Goal: Task Accomplishment & Management: Manage account settings

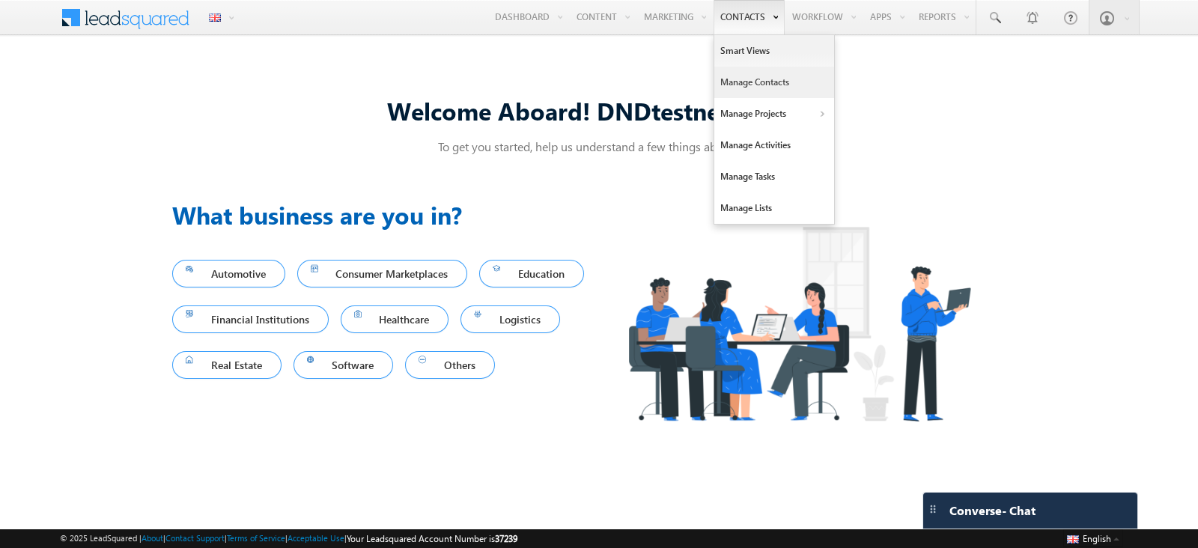
click at [751, 75] on link "Manage Contacts" at bounding box center [775, 82] width 120 height 31
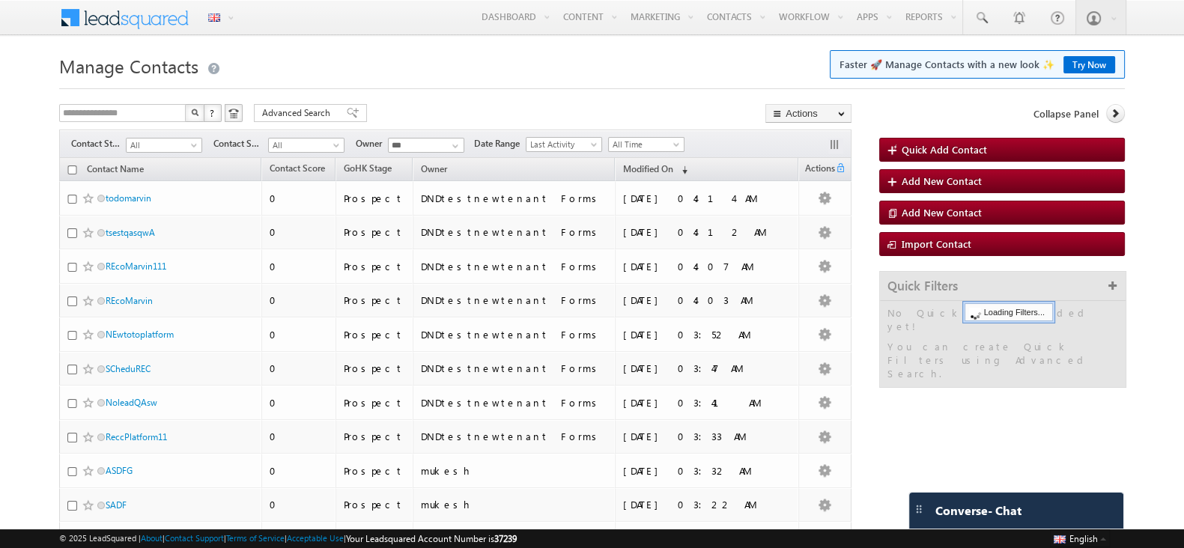
click at [678, 85] on div at bounding box center [592, 84] width 1066 height 10
